Goal: Task Accomplishment & Management: Use online tool/utility

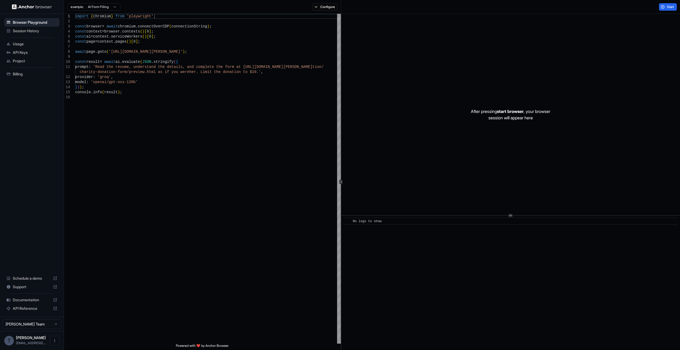
click at [666, 7] on button "Start" at bounding box center [668, 6] width 18 height 7
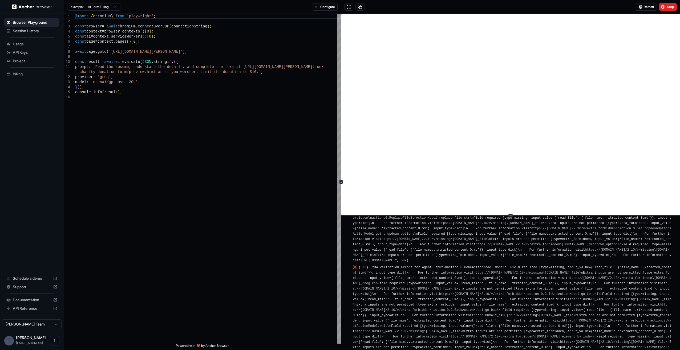
scroll to position [586, 0]
click at [104, 9] on html "Browser Playground Session History Usage API Keys Project Billing Schedule a de…" at bounding box center [340, 175] width 680 height 350
click at [105, 8] on html "Browser Playground Session History Usage API Keys Project Billing Schedule a de…" at bounding box center [340, 175] width 680 height 350
click at [667, 8] on span "Stop" at bounding box center [670, 7] width 7 height 4
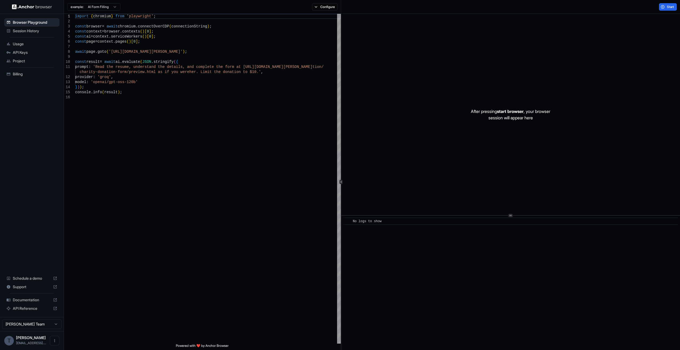
click at [38, 340] on div "[PERSON_NAME] [EMAIL_ADDRESS]...." at bounding box center [31, 341] width 30 height 10
click at [52, 341] on button "Open menu" at bounding box center [55, 341] width 10 height 10
click at [31, 30] on div at bounding box center [340, 175] width 680 height 350
click at [33, 32] on span "Session History" at bounding box center [35, 30] width 44 height 5
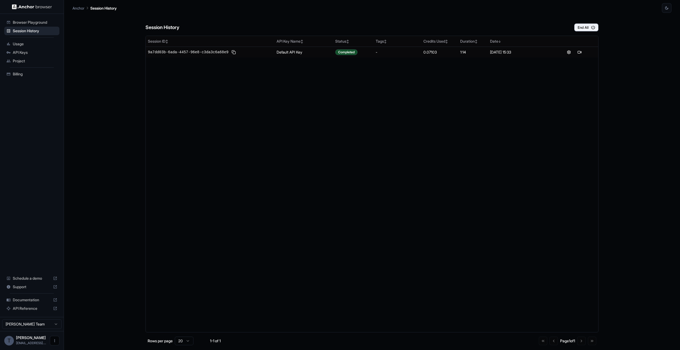
click at [53, 340] on icon "Open menu" at bounding box center [54, 341] width 4 height 4
click at [31, 342] on span "Logout" at bounding box center [28, 340] width 12 height 5
